Goal: Transaction & Acquisition: Subscribe to service/newsletter

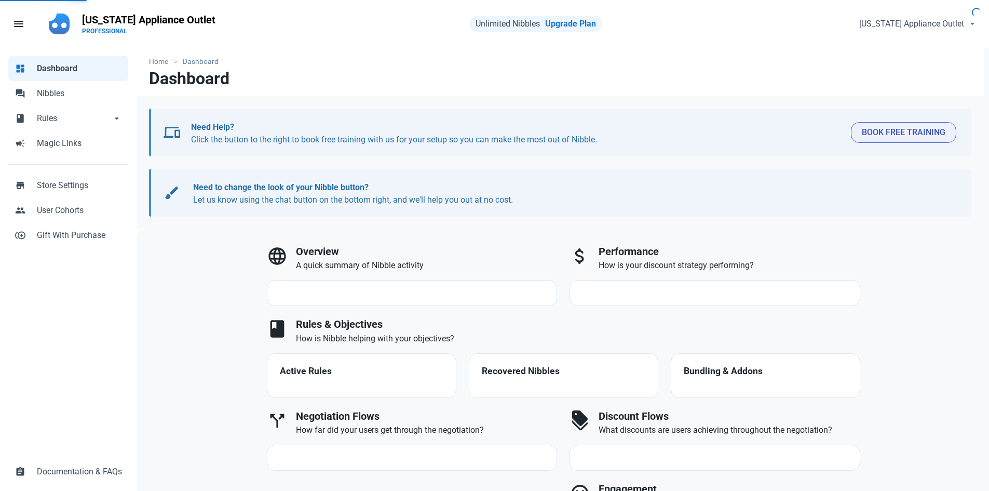
select select "7d"
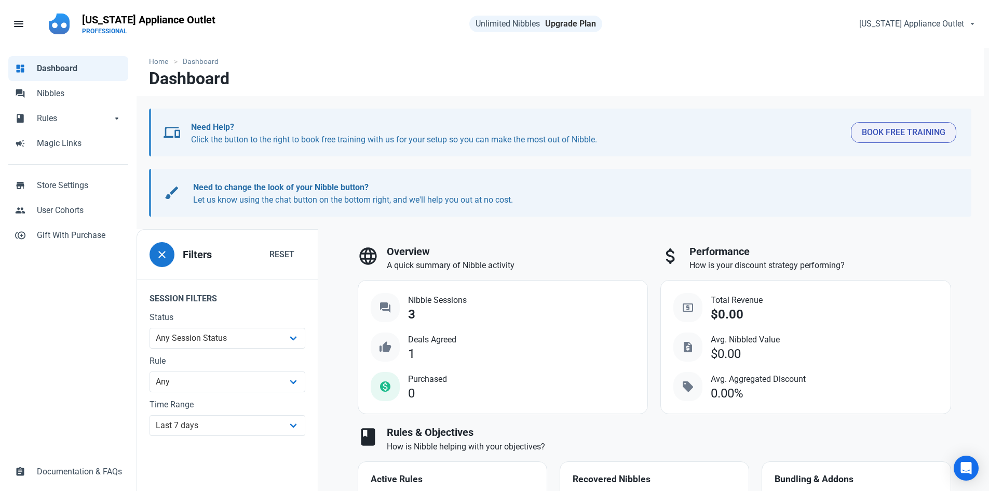
click at [583, 23] on link "Upgrade Plan" at bounding box center [570, 24] width 51 height 10
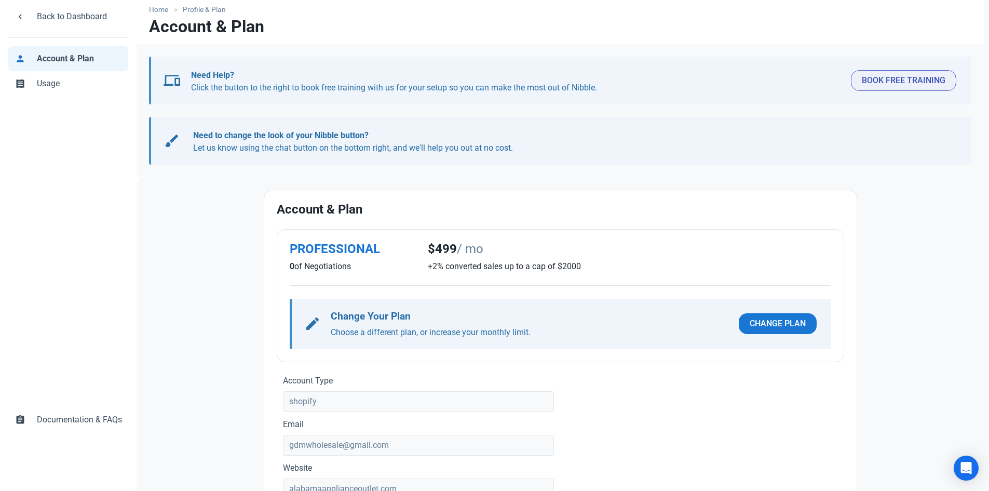
scroll to position [146, 0]
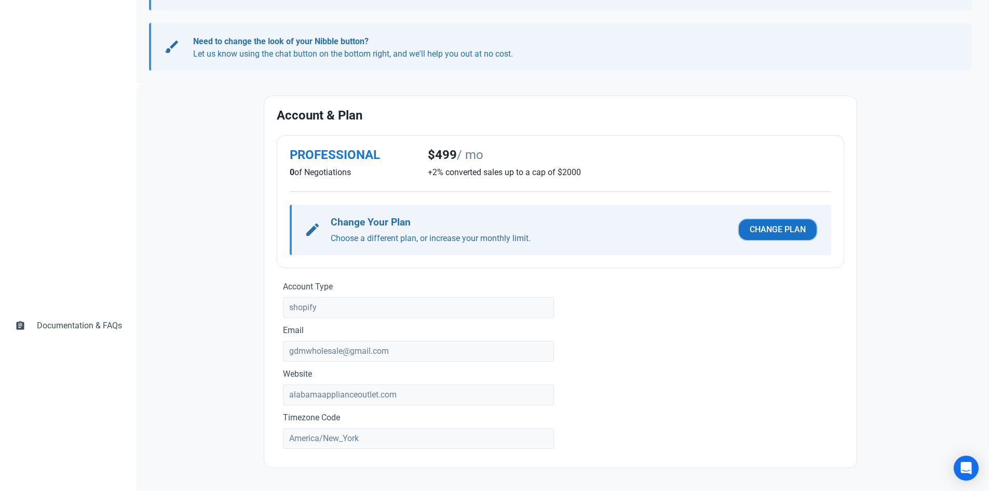
click at [779, 228] on span "Change Plan" at bounding box center [778, 229] width 56 height 12
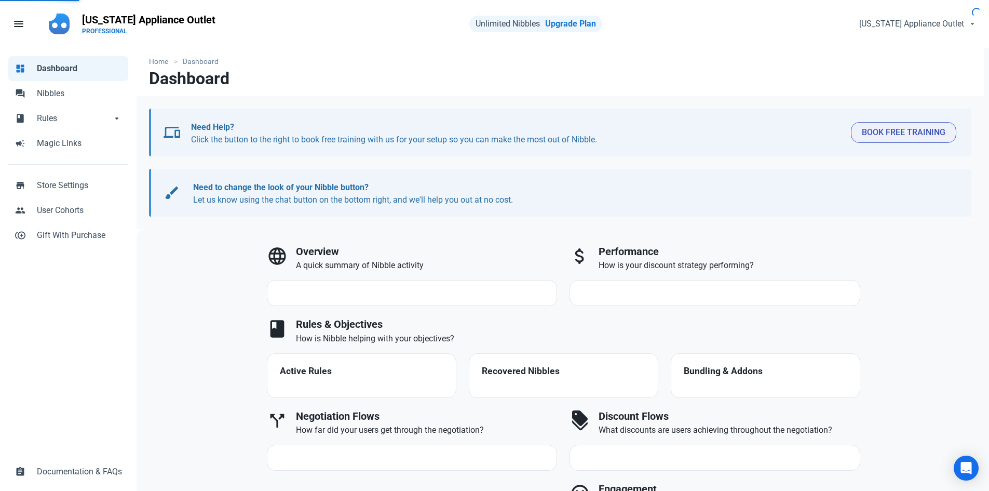
select select "7d"
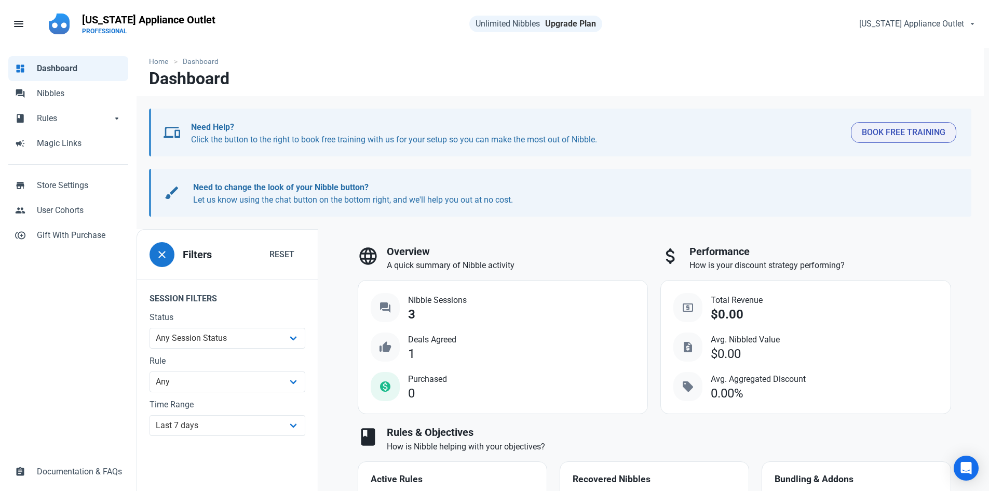
click at [582, 25] on link "Upgrade Plan" at bounding box center [570, 24] width 51 height 10
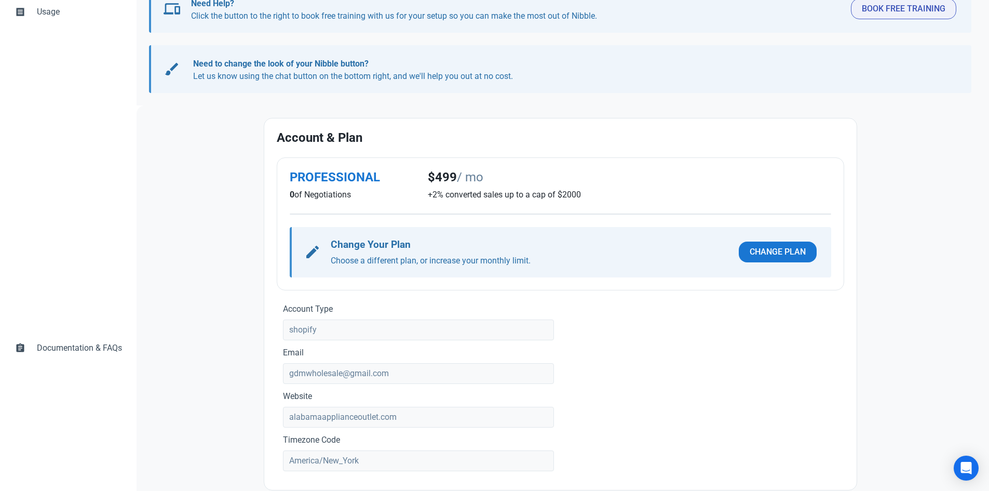
scroll to position [146, 0]
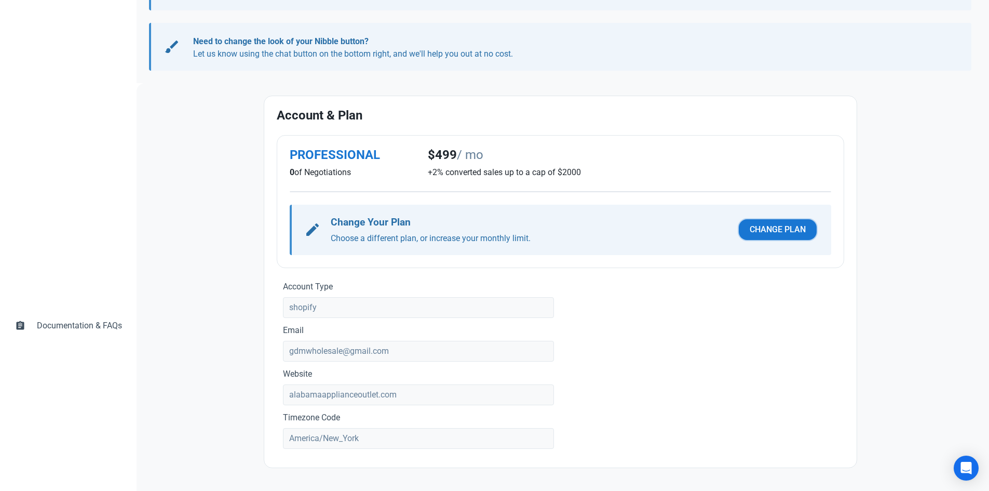
click at [772, 224] on span "Change Plan" at bounding box center [778, 229] width 56 height 12
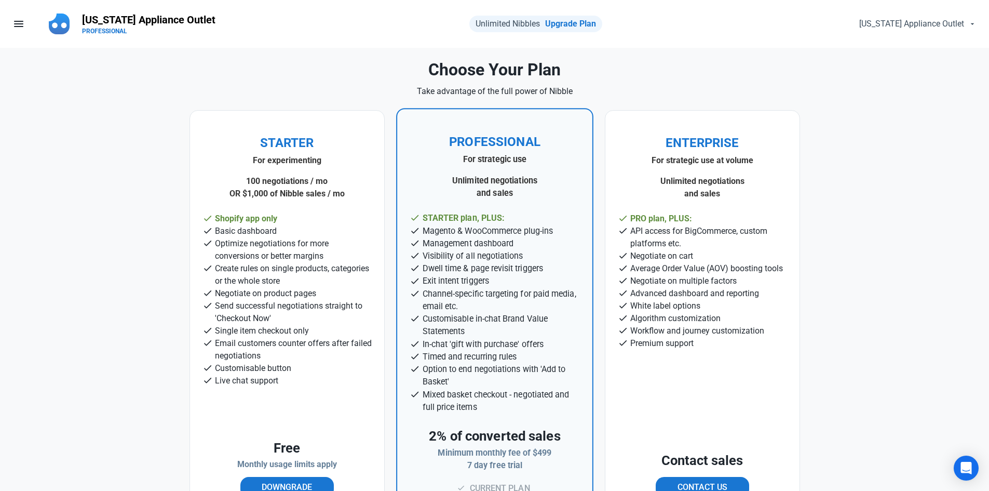
scroll to position [51, 0]
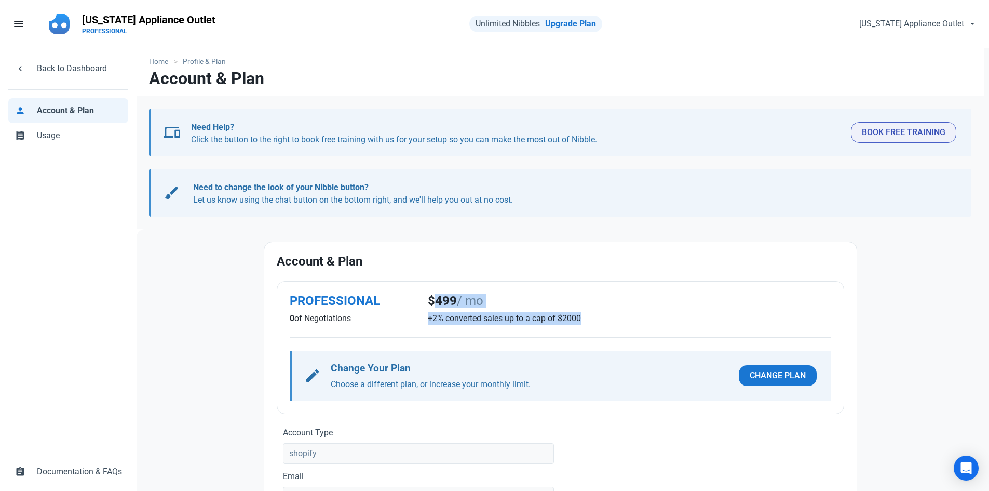
drag, startPoint x: 592, startPoint y: 316, endPoint x: 426, endPoint y: 301, distance: 166.3
click at [426, 301] on div "$499 / mo +2% converted sales up to a cap of $2000" at bounding box center [629, 309] width 415 height 43
copy div "$499 / mo +2% converted sales up to a cap of $2000"
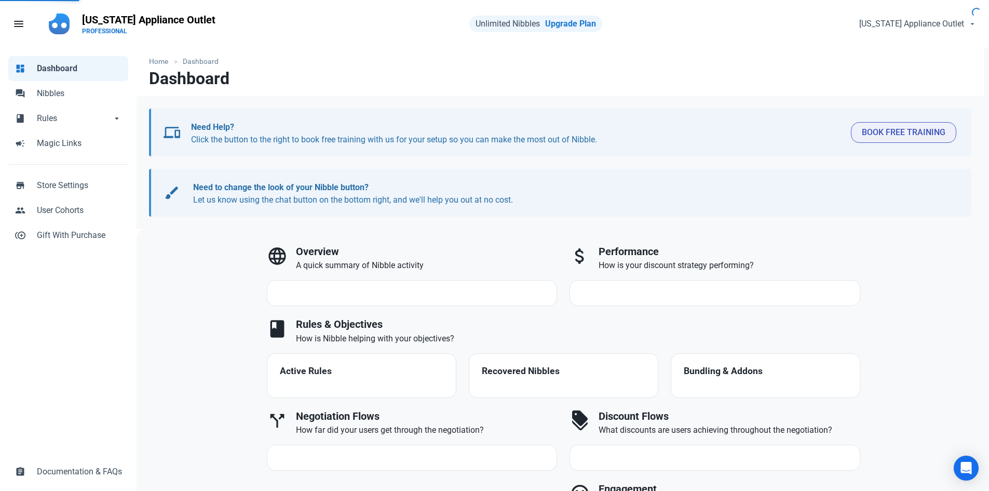
select select "7d"
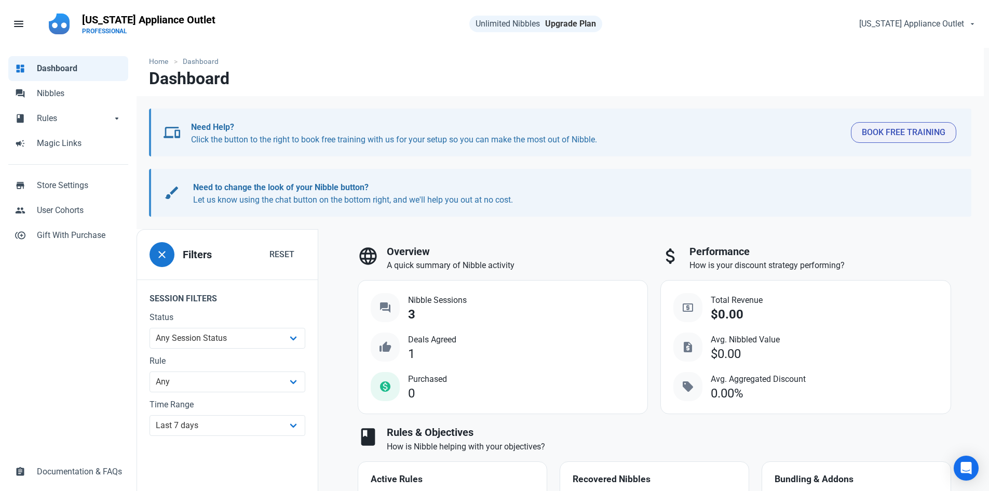
click at [564, 20] on link "Upgrade Plan" at bounding box center [570, 24] width 51 height 10
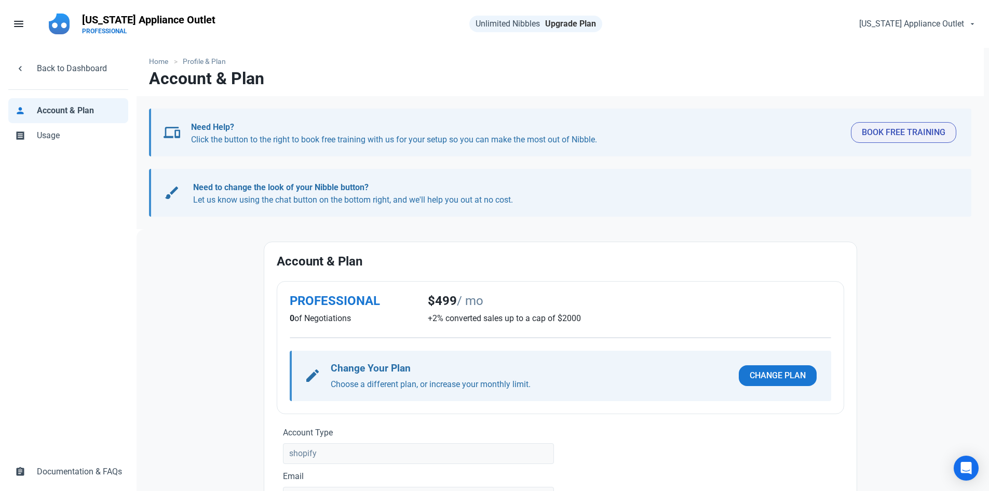
click at [551, 24] on link "Upgrade Plan" at bounding box center [570, 24] width 51 height 10
click at [758, 373] on span "Change Plan" at bounding box center [778, 375] width 56 height 12
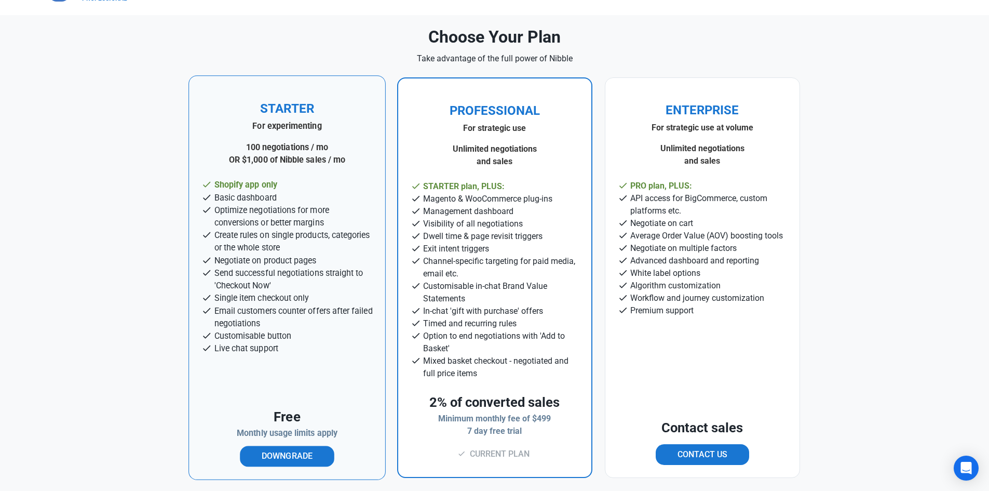
scroll to position [51, 0]
